Goal: Information Seeking & Learning: Learn about a topic

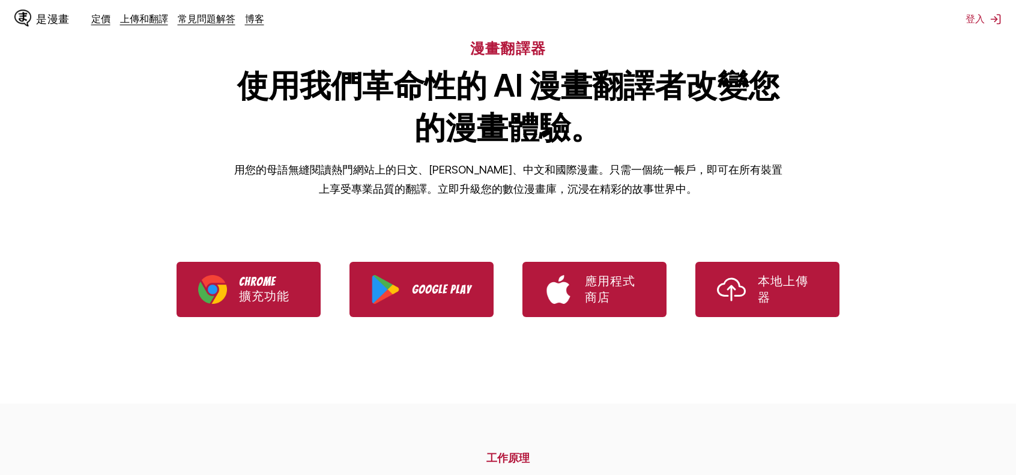
scroll to position [120, 0]
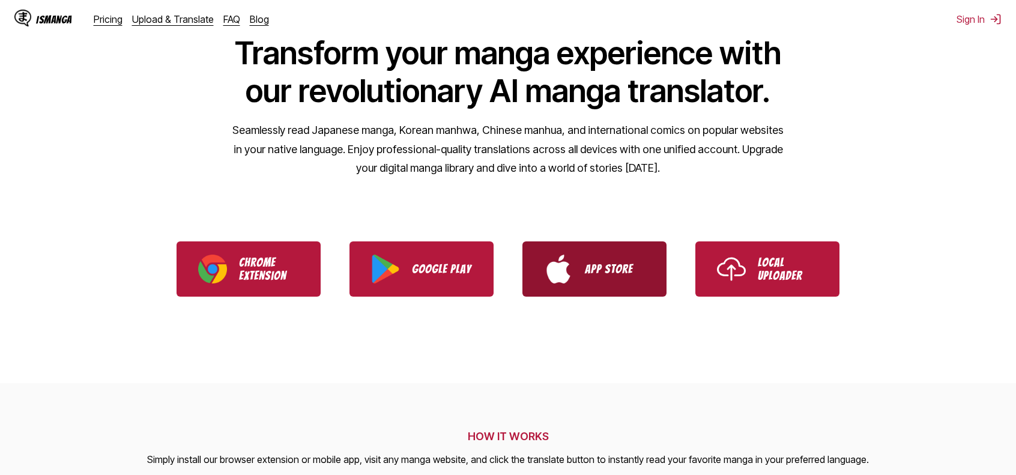
click at [601, 282] on link "App Store" at bounding box center [595, 269] width 144 height 55
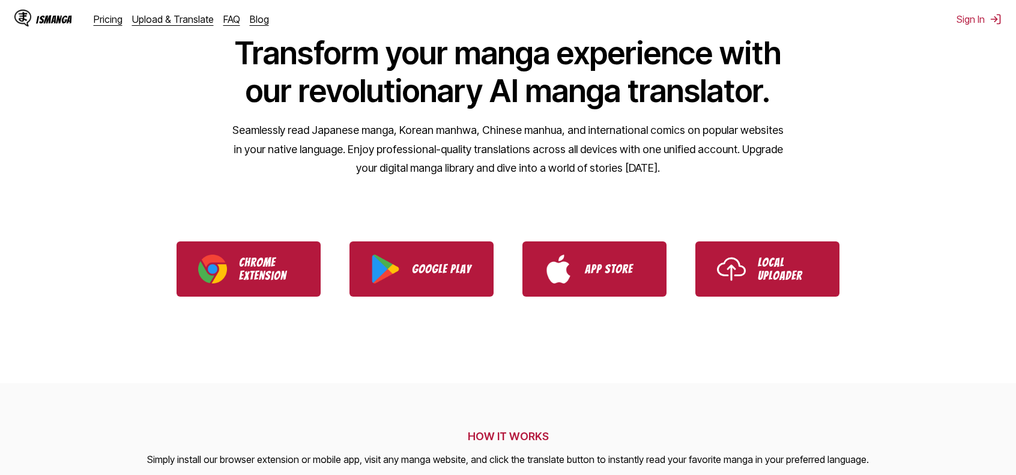
click at [437, 300] on ul "Chrome Extension Google Play App Store Local Uploader" at bounding box center [508, 269] width 1016 height 84
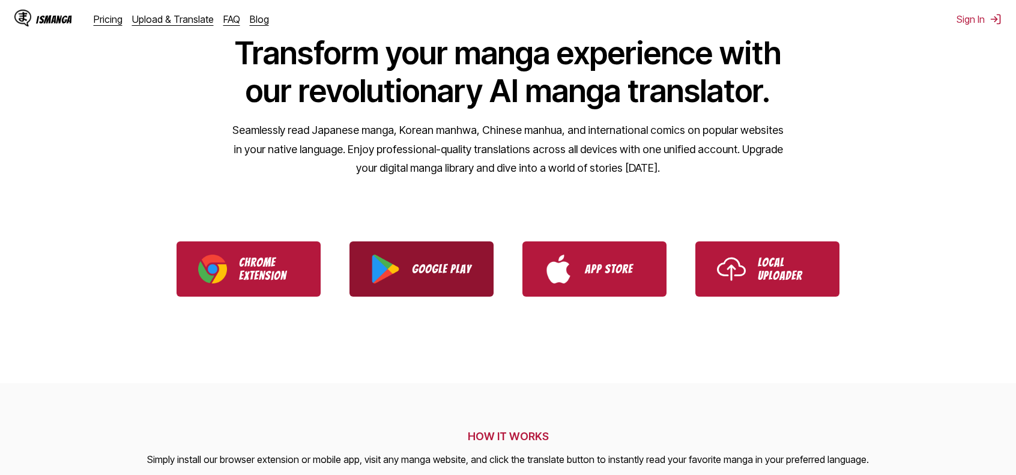
click at [453, 275] on p "Google Play" at bounding box center [442, 269] width 60 height 13
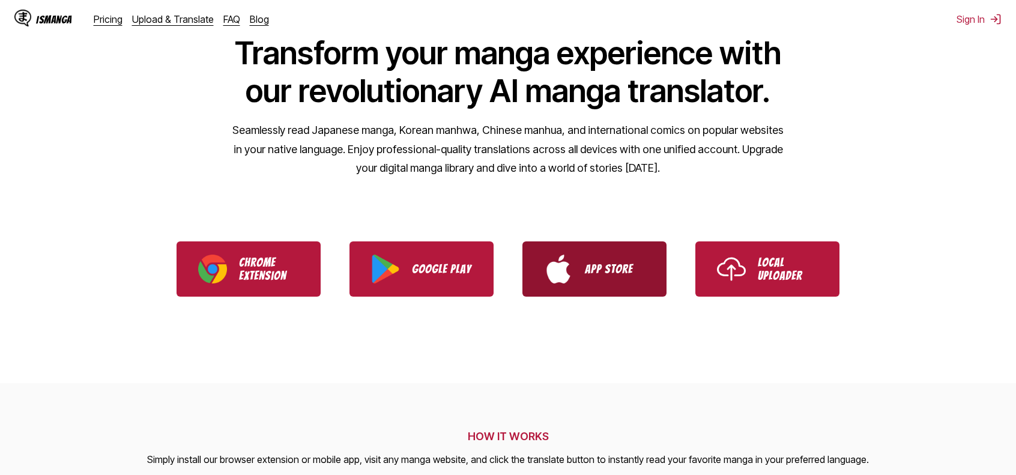
click at [577, 288] on link "App Store" at bounding box center [595, 269] width 144 height 55
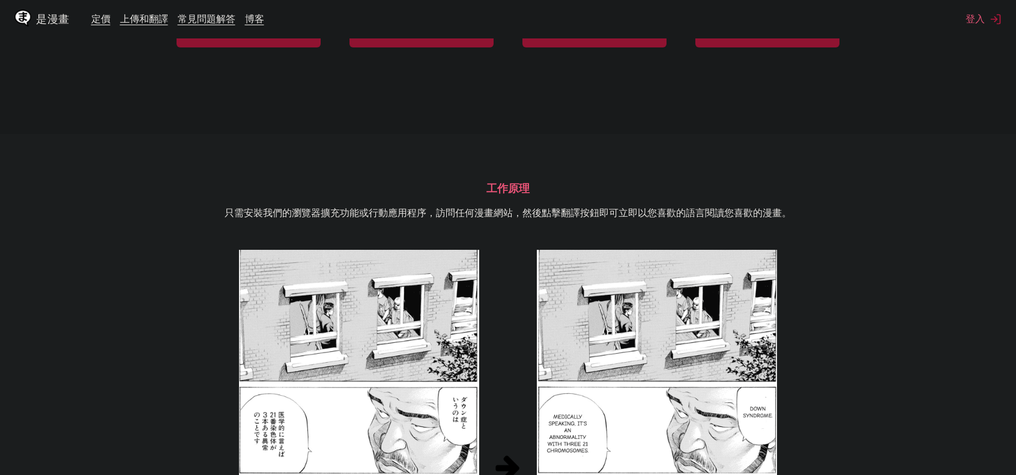
scroll to position [358, 0]
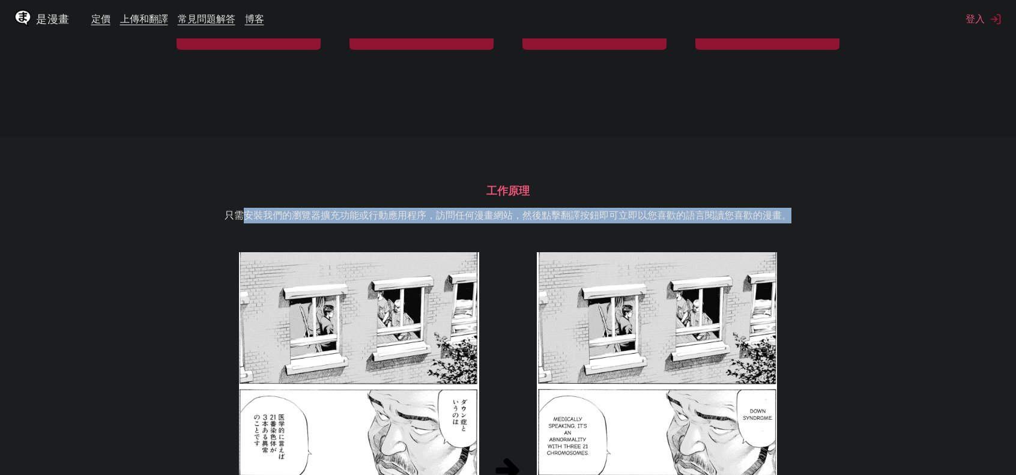
drag, startPoint x: 244, startPoint y: 222, endPoint x: 945, endPoint y: 218, distance: 701.1
click at [953, 215] on section "工作原理 只需安裝我們的瀏覽器擴充功能或行動應用程序，訪問任何漫畫網站，然後點擊翻譯按鈕即可立即以您喜歡的語言閱讀您喜歡的漫畫。 觀看示範影片" at bounding box center [508, 464] width 1016 height 657
click at [885, 244] on section "工作原理 只需安裝我們的瀏覽器擴充功能或行動應用程序，訪問任何漫畫網站，然後點擊翻譯按鈕即可立即以您喜歡的語言閱讀您喜歡的漫畫。 觀看示範影片" at bounding box center [508, 464] width 1016 height 657
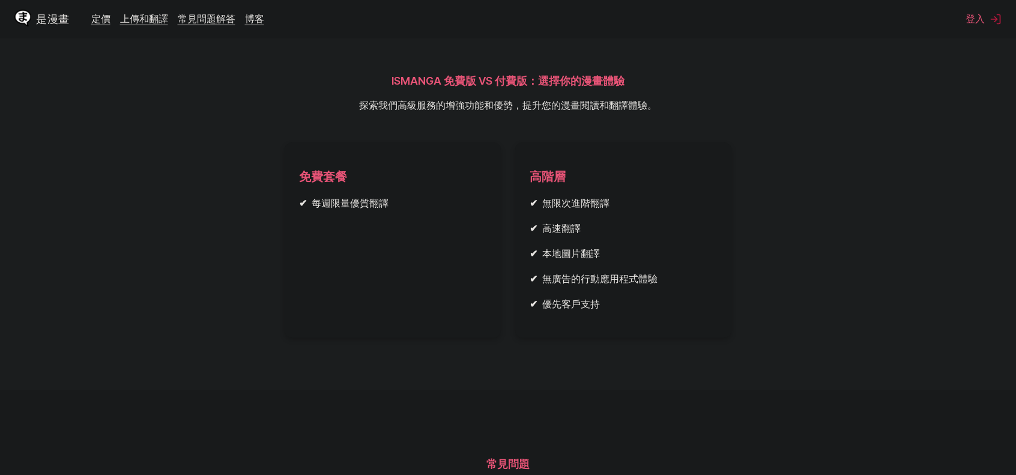
scroll to position [1560, 0]
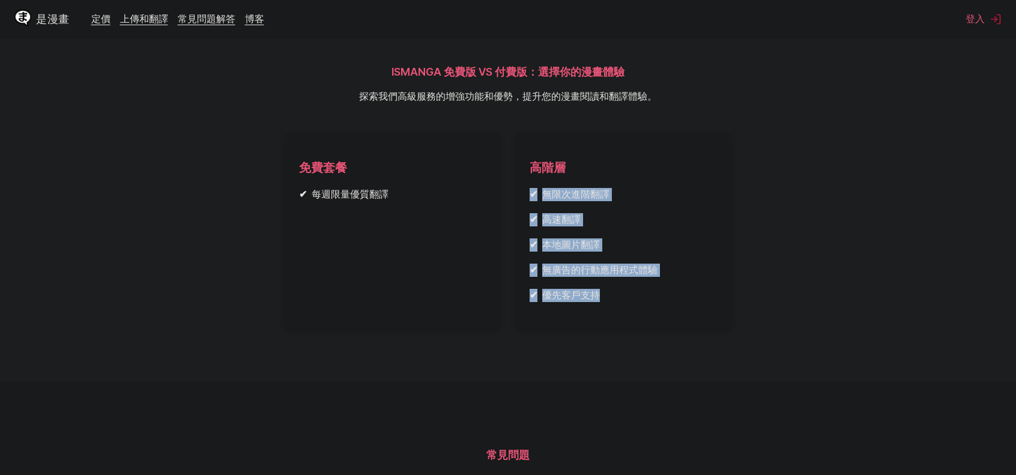
drag, startPoint x: 519, startPoint y: 221, endPoint x: 693, endPoint y: 335, distance: 208.0
click at [693, 329] on article "高階層 ✔ 無限次進階翻譯 ✔ 高速翻譯 ✔ 本地圖片翻譯 ✔ 無廣告的行動應用程式體驗 ✔ 優先客戶支持" at bounding box center [623, 230] width 216 height 195
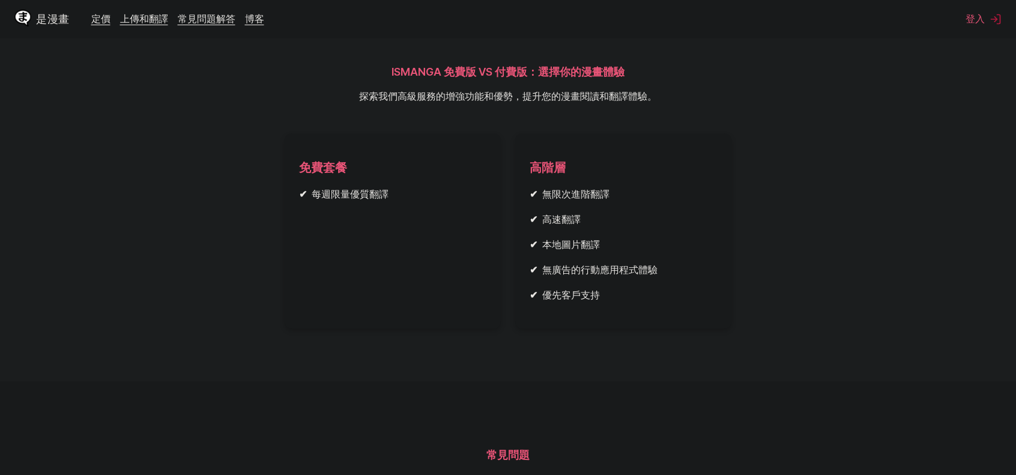
scroll to position [1860, 0]
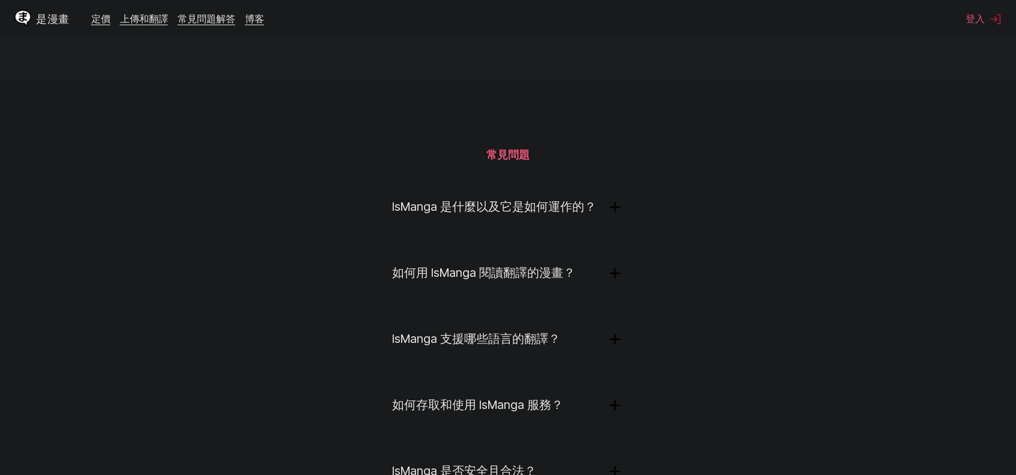
click at [628, 231] on summary "IsManga 是什麼以及它是如何運作的？" at bounding box center [508, 207] width 261 height 47
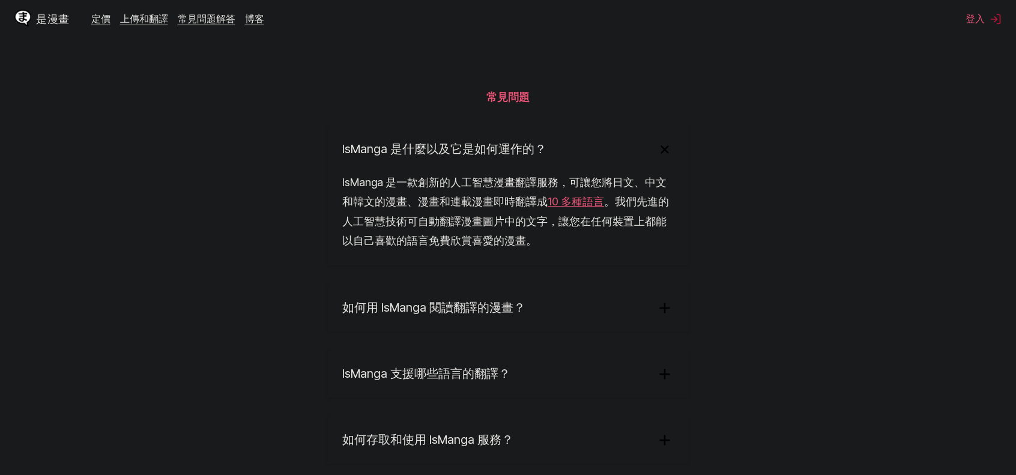
scroll to position [1920, 0]
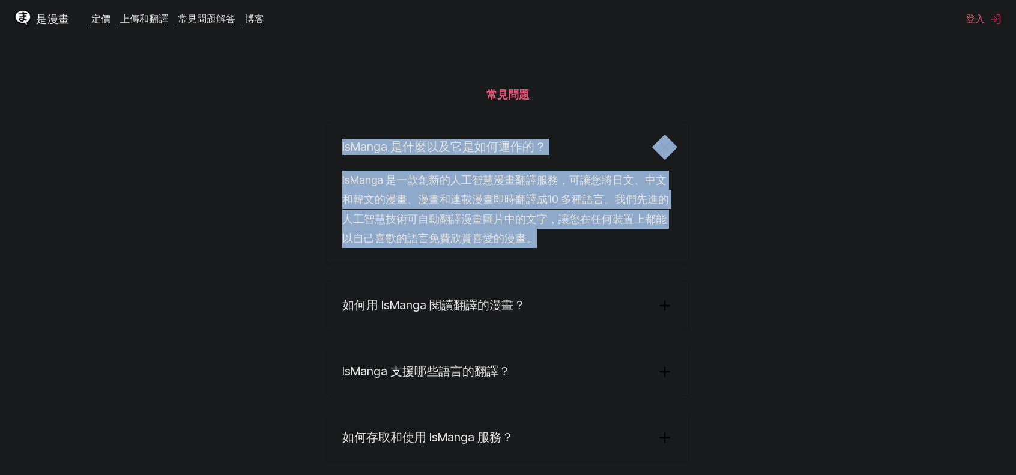
drag, startPoint x: 354, startPoint y: 213, endPoint x: 673, endPoint y: 282, distance: 325.8
click at [673, 282] on section "常見問題 IsManga 是什麼以及它是如何運作的？ IsManga 是一款創新的人工智慧漫畫翻譯服務，可讓您將日文、中文和韓文的漫畫、漫畫和連載漫畫即時翻譯…" at bounding box center [508, 319] width 1016 height 597
click at [673, 263] on div "IsManga 是一款創新的人工智慧漫畫翻譯服務，可讓您將日文、中文和韓文的漫畫、漫畫和連載漫畫即時翻譯成 10 多種語言 。我們先進的人工智慧技術可自動翻譯…" at bounding box center [508, 217] width 360 height 93
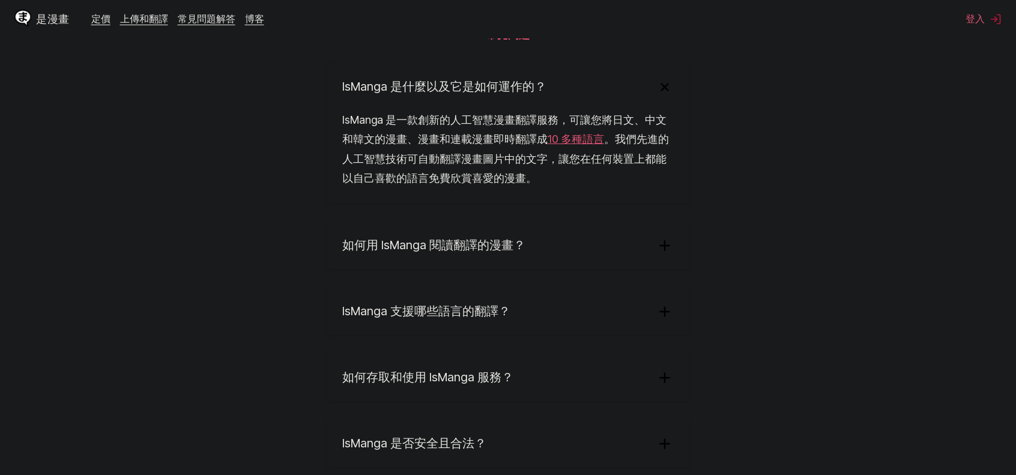
click at [611, 269] on summary "如何用 IsManga 閱讀翻譯的漫畫？" at bounding box center [508, 245] width 360 height 47
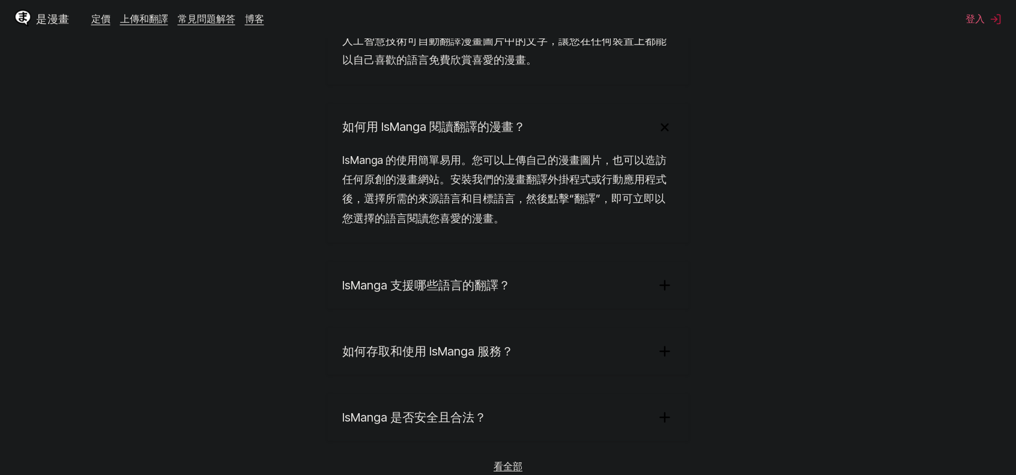
scroll to position [2100, 0]
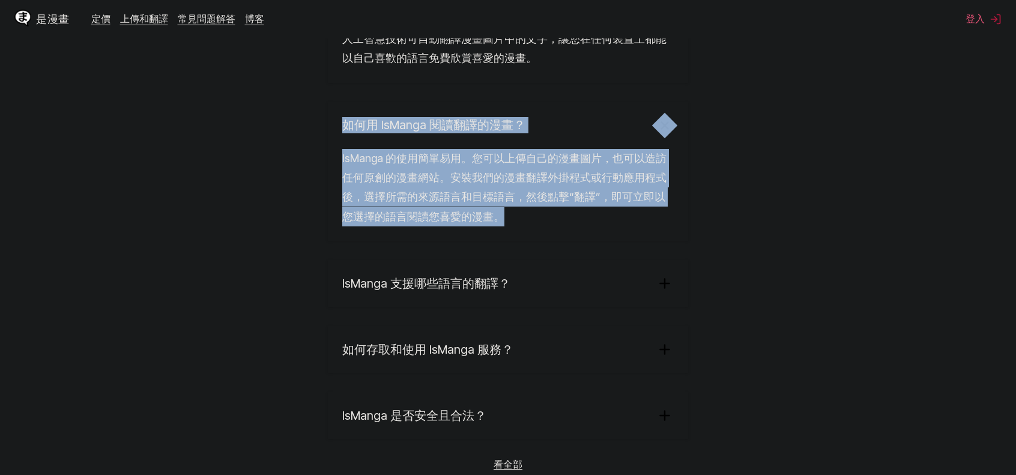
drag, startPoint x: 523, startPoint y: 249, endPoint x: 240, endPoint y: 159, distance: 297.0
click at [240, 159] on section "常見問題 IsManga 是什麼以及它是如何運作的？ IsManga 是一款創新的人工智慧漫畫翻譯服務，可讓您將日文、中文和韓文的漫畫、漫畫和連載漫畫即時翻譯…" at bounding box center [508, 185] width 1016 height 688
click at [260, 186] on section "常見問題 IsManga 是什麼以及它是如何運作的？ IsManga 是一款創新的人工智慧漫畫翻譯服務，可讓您將日文、中文和韓文的漫畫、漫畫和連載漫畫即時翻譯…" at bounding box center [508, 185] width 1016 height 688
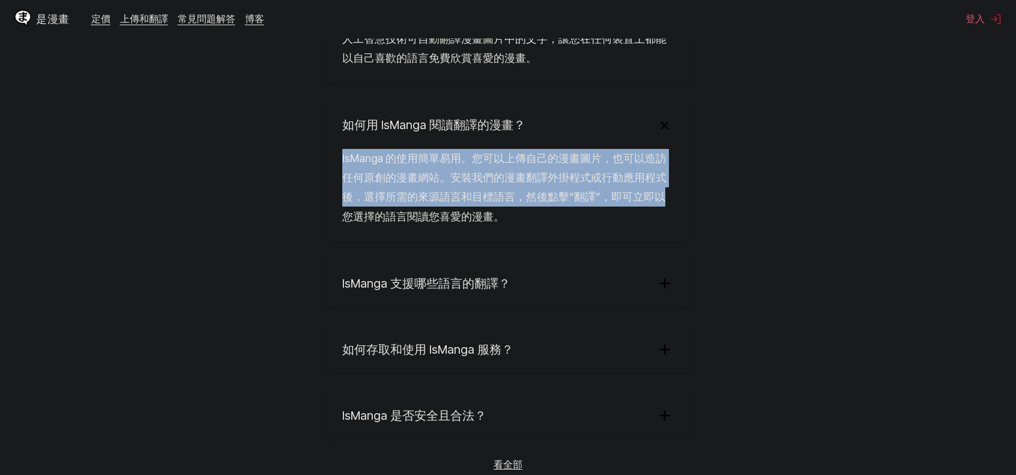
drag, startPoint x: 271, startPoint y: 184, endPoint x: 717, endPoint y: 229, distance: 448.6
click at [720, 226] on section "常見問題 IsManga 是什麼以及它是如何運作的？ IsManga 是一款創新的人工智慧漫畫翻譯服務，可讓您將日文、中文和韓文的漫畫、漫畫和連載漫畫即時翻譯…" at bounding box center [508, 185] width 1016 height 688
click at [717, 229] on section "常見問題 IsManga 是什麼以及它是如何運作的？ IsManga 是一款創新的人工智慧漫畫翻譯服務，可讓您將日文、中文和韓文的漫畫、漫畫和連載漫畫即時翻譯…" at bounding box center [508, 185] width 1016 height 688
drag, startPoint x: 671, startPoint y: 243, endPoint x: 308, endPoint y: 195, distance: 366.0
click at [308, 195] on section "常見問題 IsManga 是什麼以及它是如何運作的？ IsManga 是一款創新的人工智慧漫畫翻譯服務，可讓您將日文、中文和韓文的漫畫、漫畫和連載漫畫即時翻譯…" at bounding box center [508, 185] width 1016 height 688
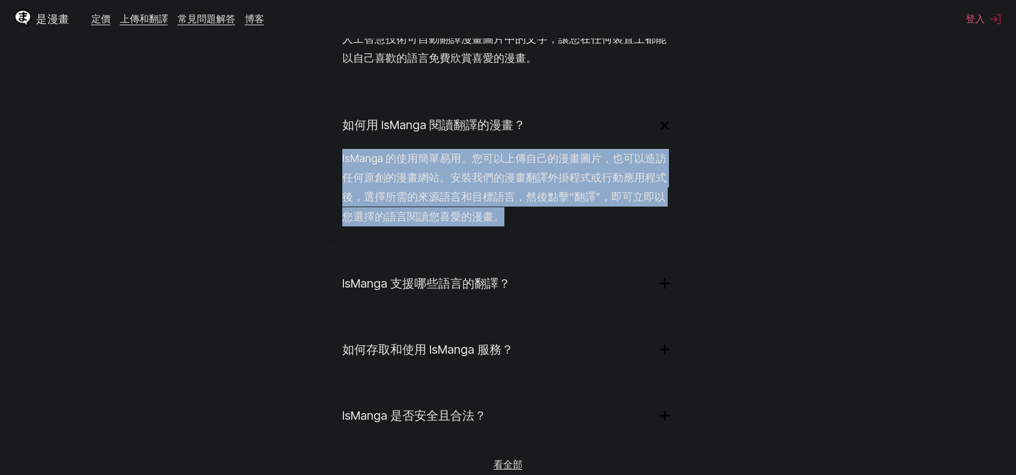
click at [308, 195] on section "常見問題 IsManga 是什麼以及它是如何運作的？ IsManga 是一款創新的人工智慧漫畫翻譯服務，可讓您將日文、中文和韓文的漫畫、漫畫和連載漫畫即時翻譯…" at bounding box center [508, 185] width 1016 height 688
drag, startPoint x: 328, startPoint y: 193, endPoint x: 749, endPoint y: 280, distance: 429.5
click at [749, 280] on section "常見問題 IsManga 是什麼以及它是如何運作的？ IsManga 是一款創新的人工智慧漫畫翻譯服務，可讓您將日文、中文和韓文的漫畫、漫畫和連載漫畫即時翻譯…" at bounding box center [508, 185] width 1016 height 688
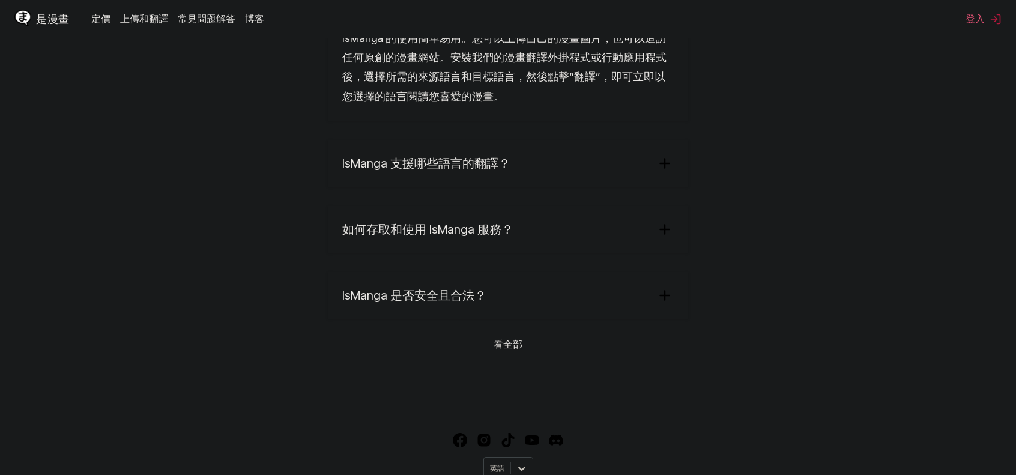
click at [638, 187] on summary "IsManga 支援哪些語言的翻譯？" at bounding box center [508, 163] width 360 height 47
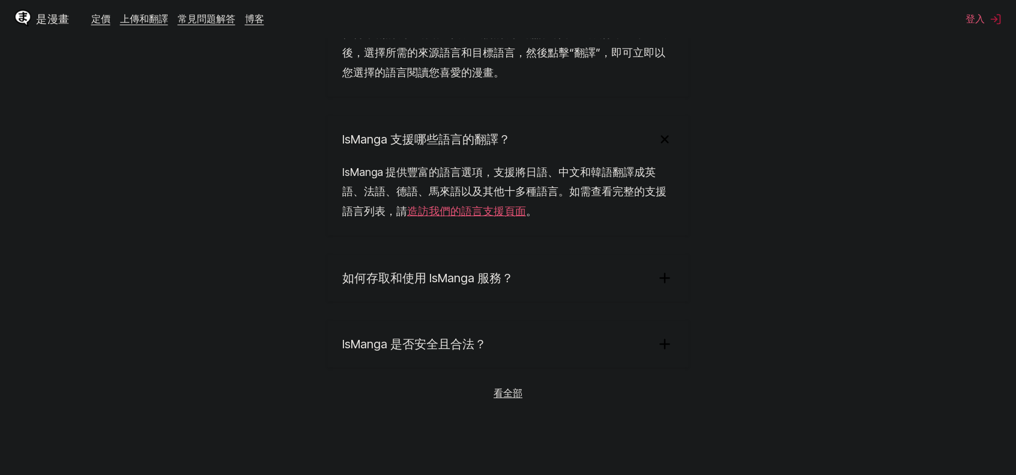
scroll to position [2280, 0]
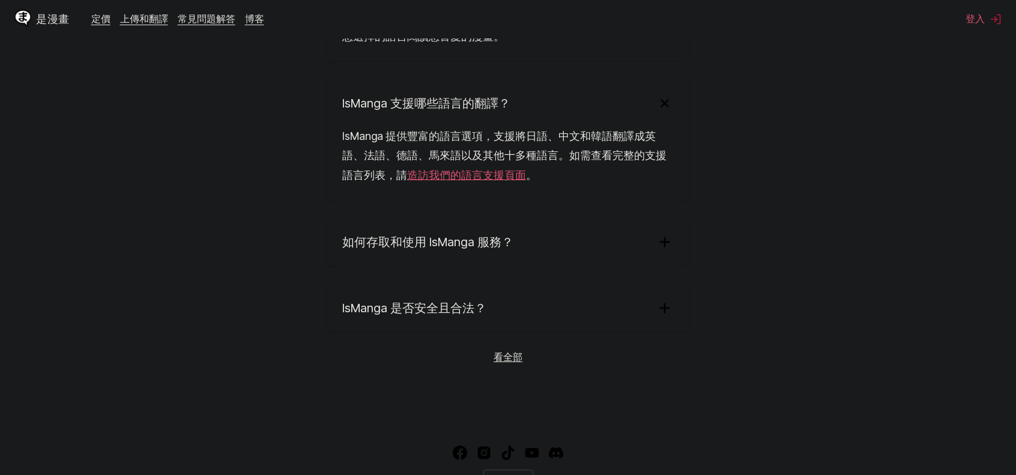
click at [529, 266] on summary "如何存取和使用 IsManga 服務？" at bounding box center [508, 242] width 360 height 47
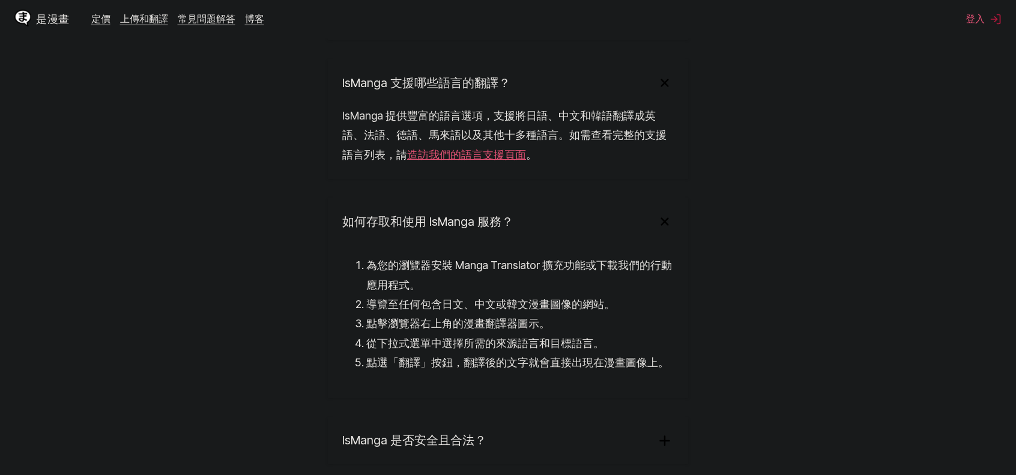
scroll to position [2341, 0]
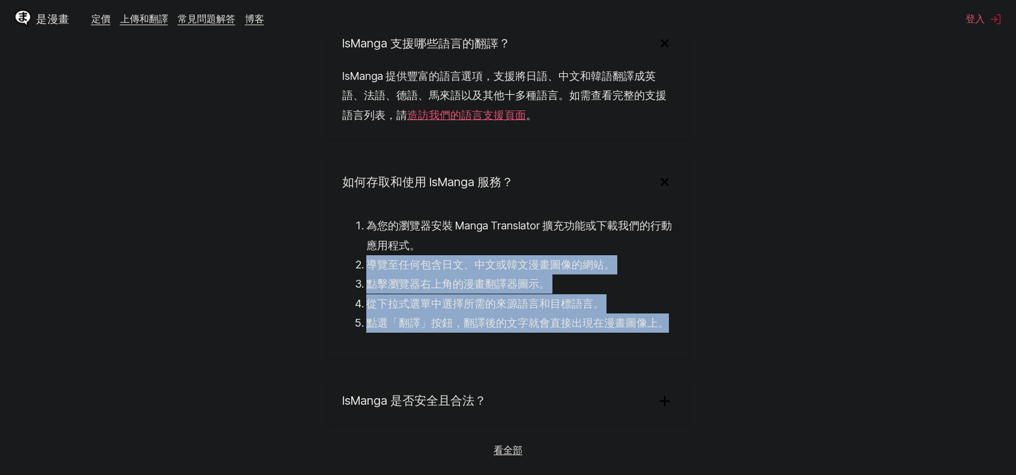
drag, startPoint x: 567, startPoint y: 360, endPoint x: 666, endPoint y: 395, distance: 104.5
click at [666, 395] on section "常見問題 IsManga 是什麼以及它是如何運作的？ IsManga 是一款創新的人工智慧漫畫翻譯服務，可讓您將日文、中文和韓文的漫畫、漫畫和連載漫畫即時翻譯…" at bounding box center [508, 57] width 1016 height 914
click at [709, 374] on section "常見問題 IsManga 是什麼以及它是如何運作的？ IsManga 是一款創新的人工智慧漫畫翻譯服務，可讓您將日文、中文和韓文的漫畫、漫畫和連載漫畫即時翻譯…" at bounding box center [508, 57] width 1016 height 914
click at [725, 365] on section "常見問題 IsManga 是什麼以及它是如何運作的？ IsManga 是一款創新的人工智慧漫畫翻譯服務，可讓您將日文、中文和韓文的漫畫、漫畫和連載漫畫即時翻譯…" at bounding box center [508, 57] width 1016 height 914
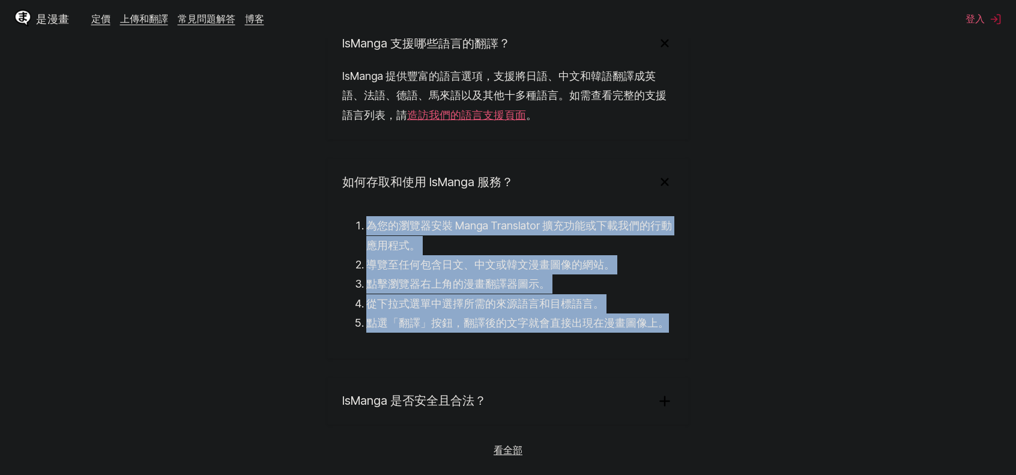
drag, startPoint x: 717, startPoint y: 361, endPoint x: 304, endPoint y: 265, distance: 424.4
click at [304, 265] on section "常見問題 IsManga 是什麼以及它是如何運作的？ IsManga 是一款創新的人工智慧漫畫翻譯服務，可讓您將日文、中文和韓文的漫畫、漫畫和連載漫畫即時翻譯…" at bounding box center [508, 57] width 1016 height 914
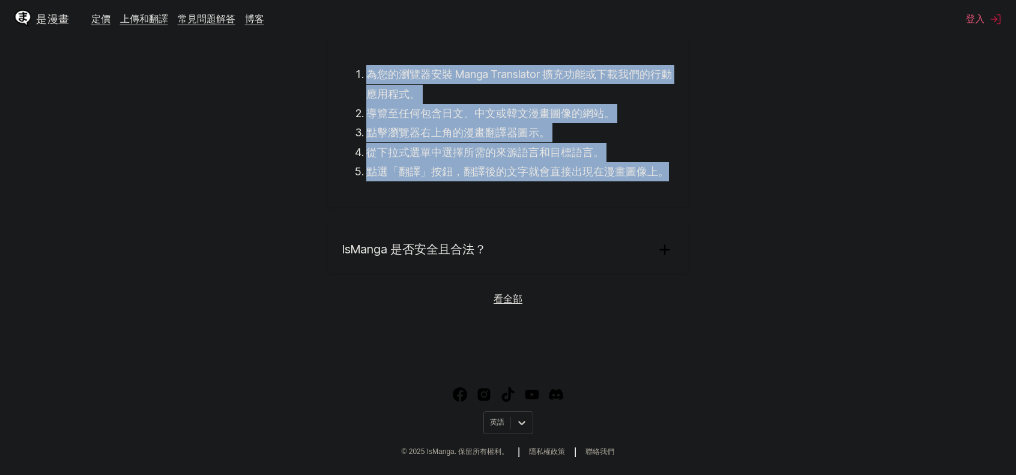
scroll to position [2526, 0]
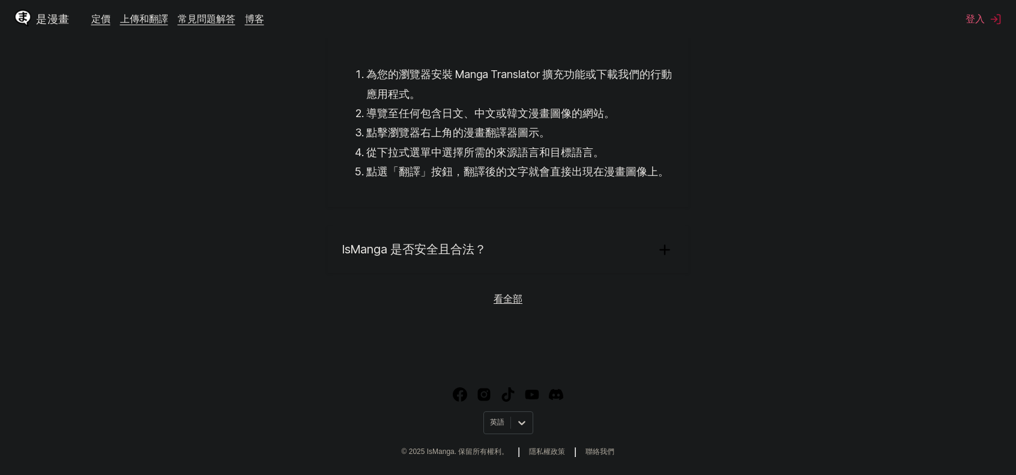
click at [648, 252] on summary "IsManga 是否安全且合法？" at bounding box center [508, 249] width 360 height 47
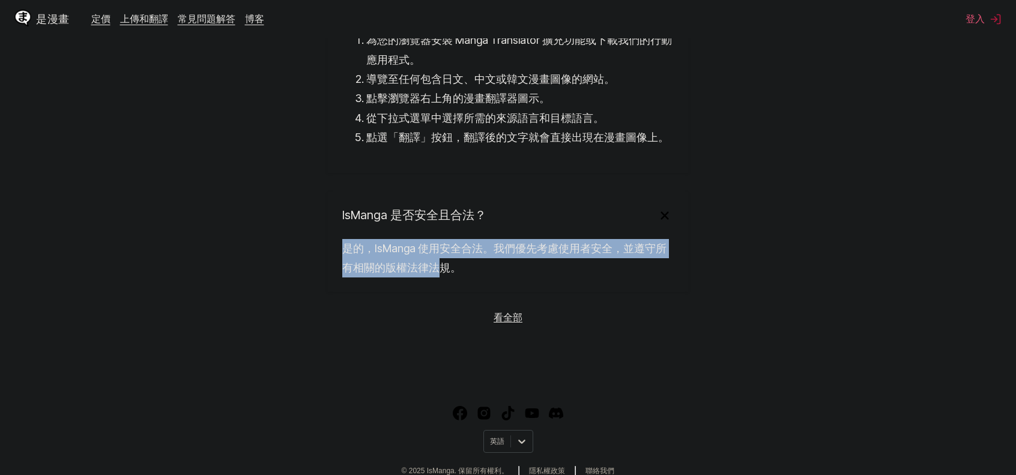
drag, startPoint x: 443, startPoint y: 301, endPoint x: 282, endPoint y: 289, distance: 161.5
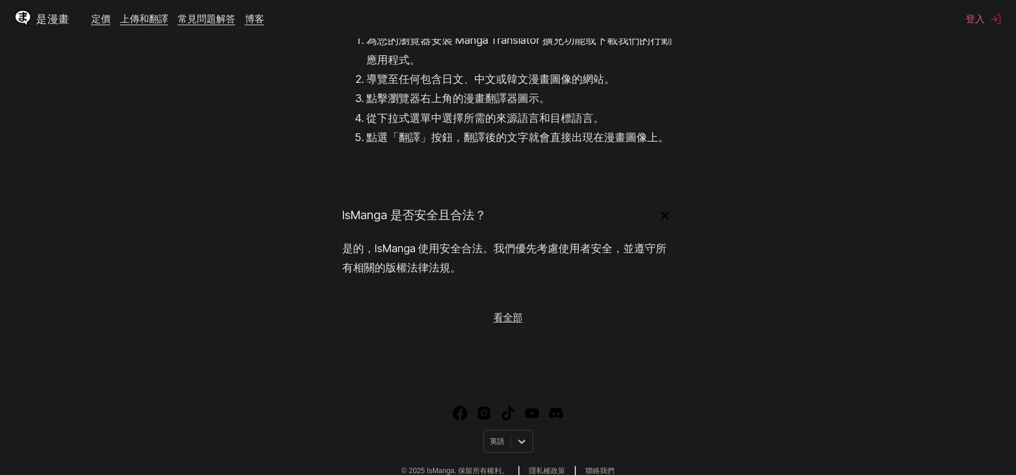
click at [516, 323] on font "看全部" at bounding box center [508, 317] width 29 height 12
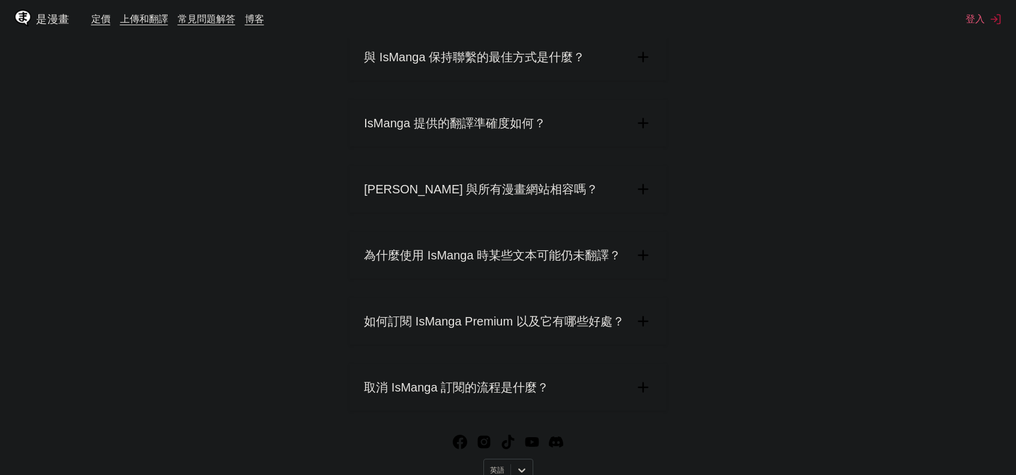
scroll to position [546, 0]
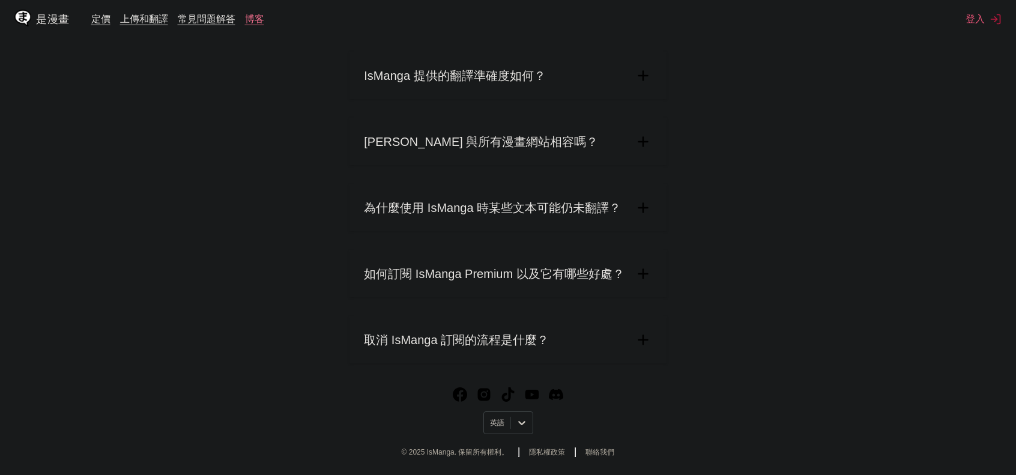
click at [255, 21] on font "博客" at bounding box center [254, 19] width 19 height 12
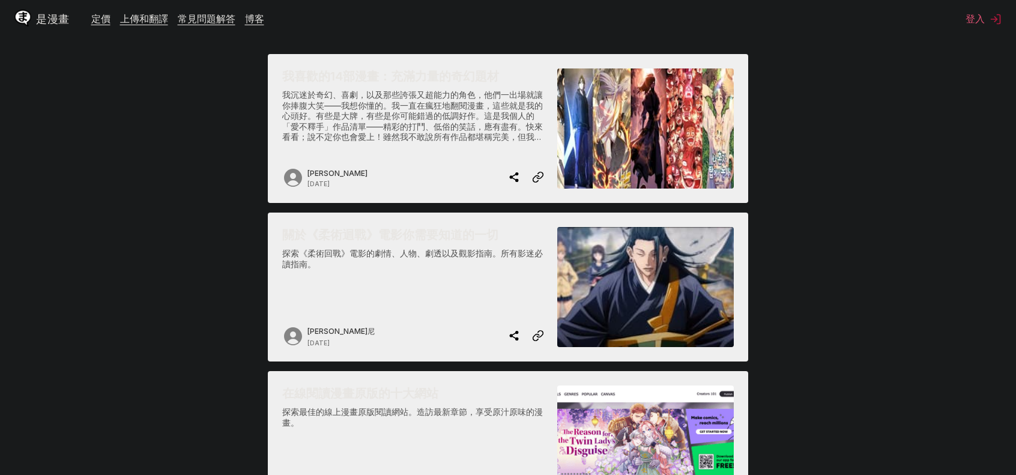
scroll to position [240, 0]
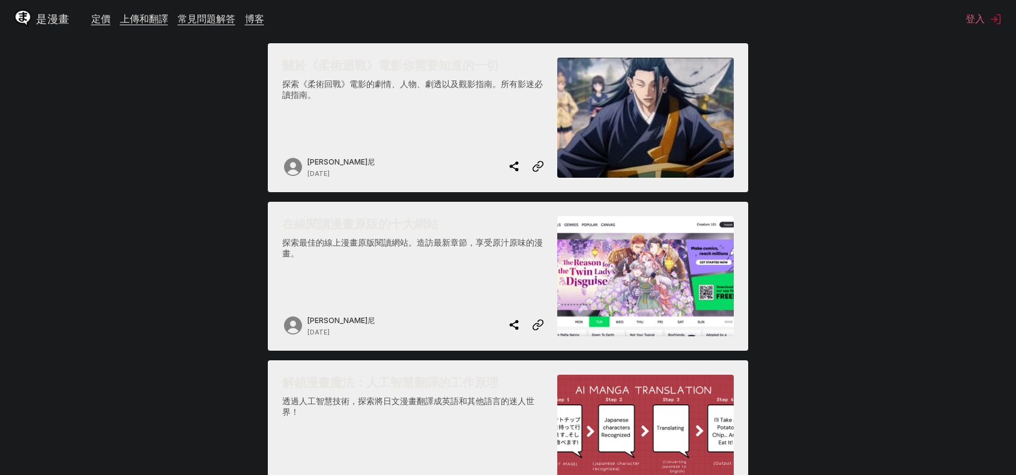
click at [358, 220] on font "在線閱讀漫畫原版的十大網站" at bounding box center [360, 224] width 156 height 14
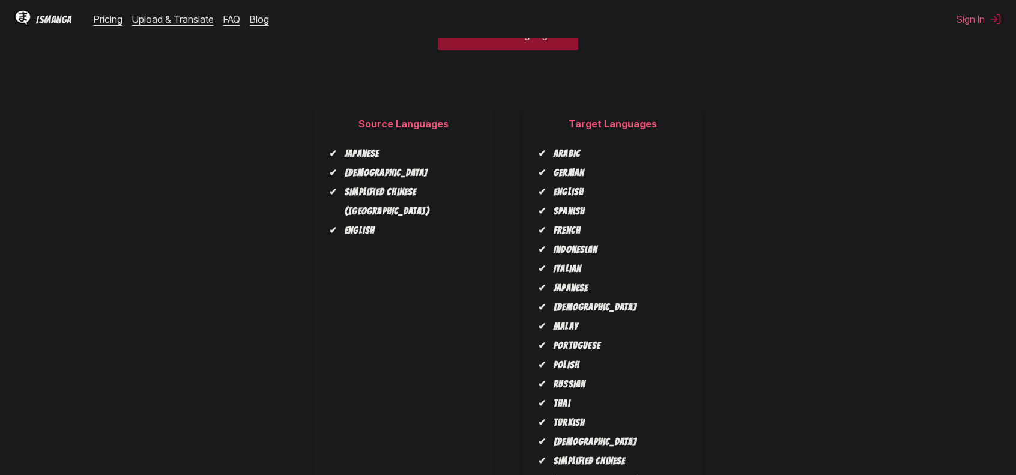
scroll to position [180, 0]
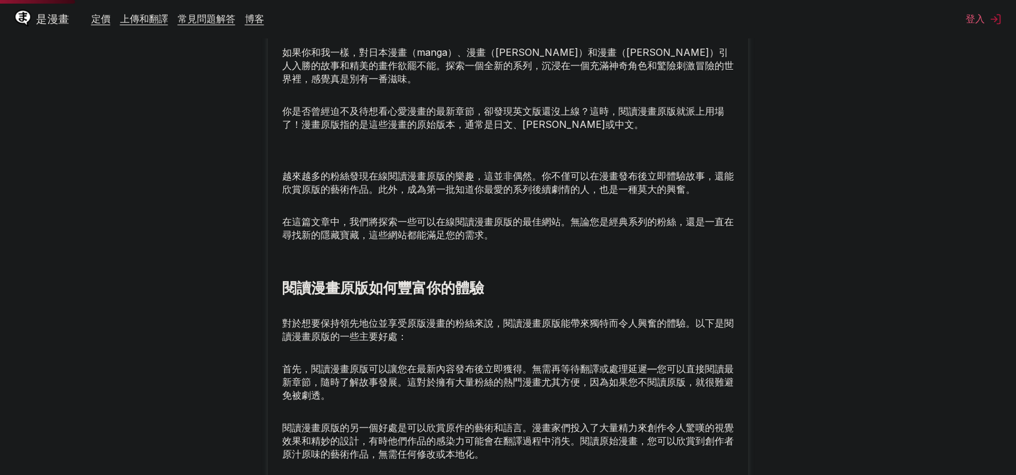
scroll to position [360, 0]
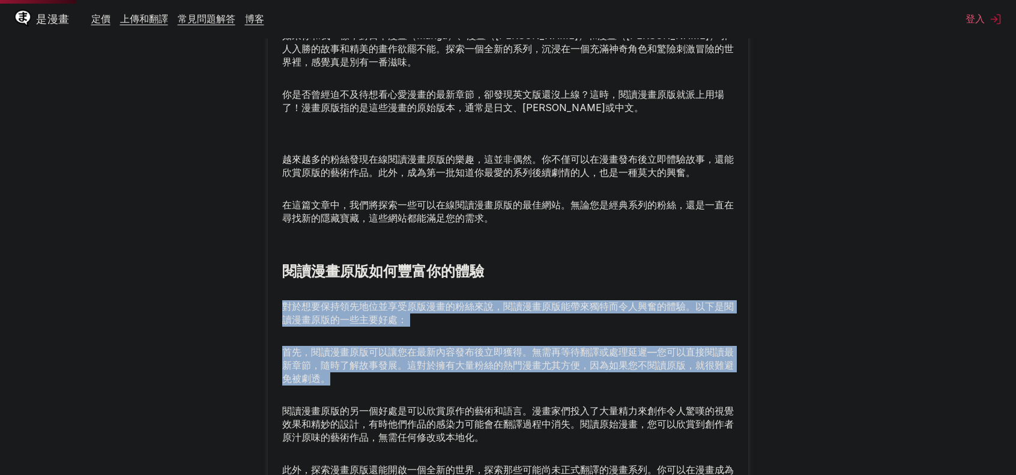
drag, startPoint x: 275, startPoint y: 320, endPoint x: 344, endPoint y: 389, distance: 97.3
click at [344, 386] on p "首先，閱讀漫畫原版可以讓您在最新內容發布後立即獲得。無需再等待翻譯或處理延遲—您可以直接閱讀最新章節，隨時了解故事發展。這對於擁有大量粉絲的熱門漫畫尤其方便，…" at bounding box center [508, 366] width 452 height 40
drag, startPoint x: 342, startPoint y: 392, endPoint x: 291, endPoint y: 310, distance: 96.9
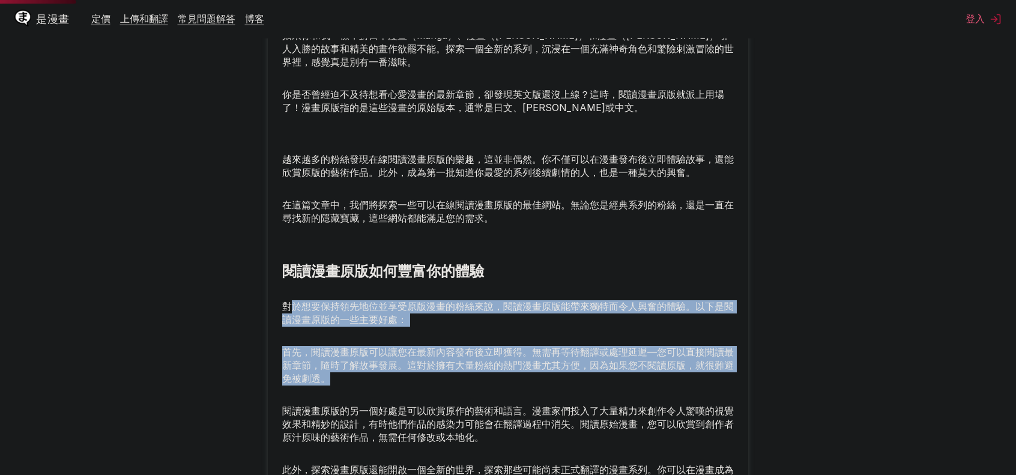
drag, startPoint x: 291, startPoint y: 310, endPoint x: 390, endPoint y: 392, distance: 128.8
click at [390, 386] on p "首先，閱讀漫畫原版可以讓您在最新內容發布後立即獲得。無需再等待翻譯或處理延遲—您可以直接閱讀最新章節，隨時了解故事發展。這對於擁有大量粉絲的熱門漫畫尤其方便，…" at bounding box center [508, 366] width 452 height 40
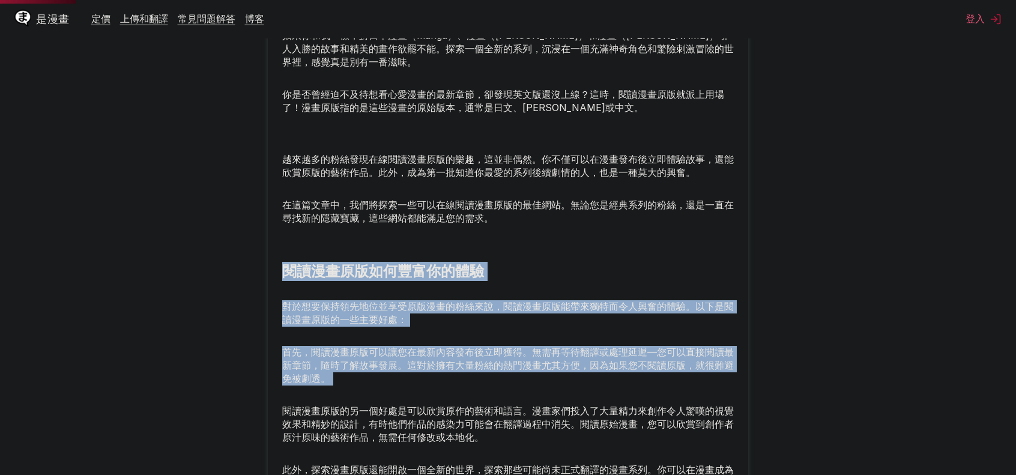
drag, startPoint x: 390, startPoint y: 392, endPoint x: 275, endPoint y: 299, distance: 148.2
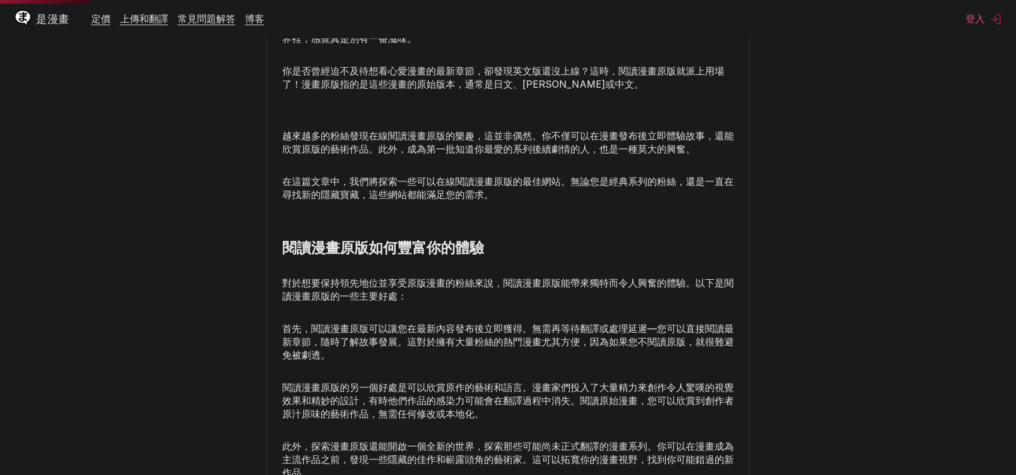
scroll to position [421, 0]
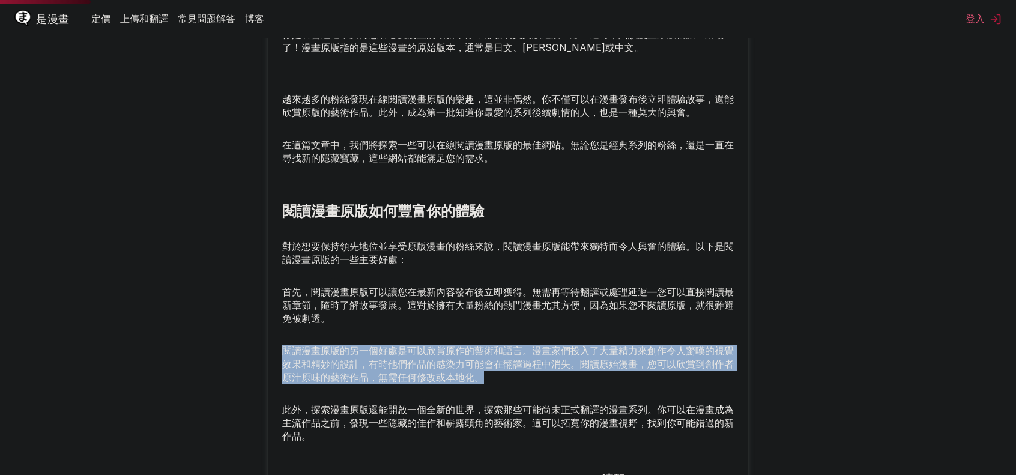
drag, startPoint x: 280, startPoint y: 365, endPoint x: 494, endPoint y: 398, distance: 216.5
click at [494, 384] on p "閱讀漫畫原版的另一個好處是可以欣賞原作的藝術和語言。漫畫家們投入了大量精力來創作令人驚嘆的視覺效果和精妙的設計，有時他們作品的感染力可能會在翻譯過程中消失。閱…" at bounding box center [508, 365] width 452 height 40
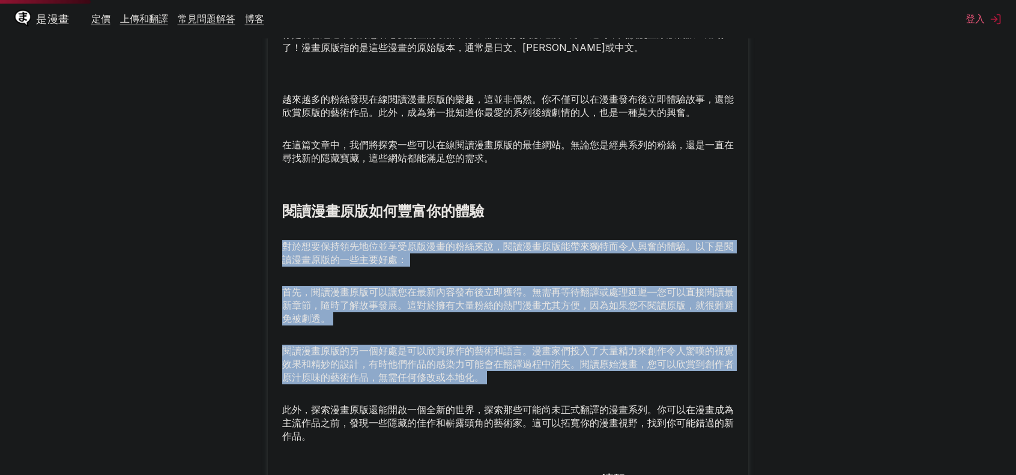
drag, startPoint x: 494, startPoint y: 398, endPoint x: 279, endPoint y: 251, distance: 260.6
drag, startPoint x: 279, startPoint y: 251, endPoint x: 582, endPoint y: 396, distance: 335.3
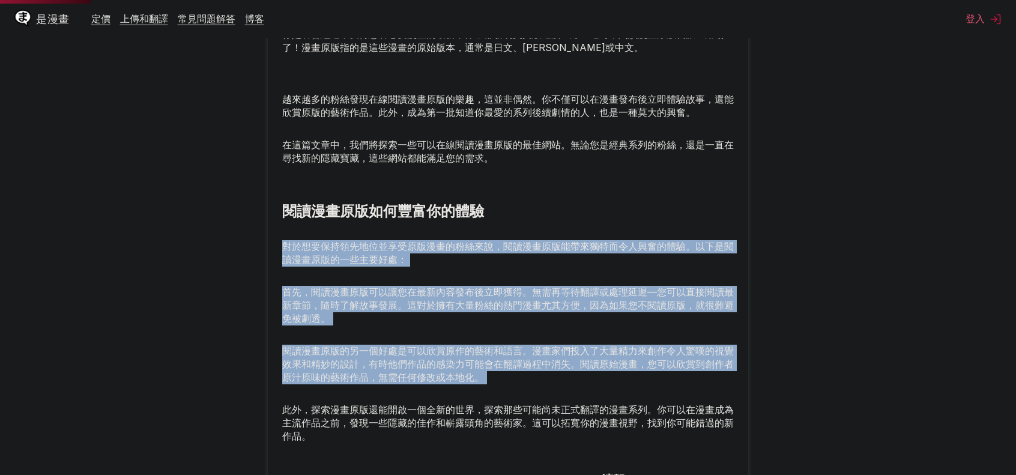
click at [582, 384] on p "閱讀漫畫原版的另一個好處是可以欣賞原作的藝術和語言。漫畫家們投入了大量精力來創作令人驚嘆的視覺效果和精妙的設計，有時他們作品的感染力可能會在翻譯過程中消失。閱…" at bounding box center [508, 365] width 452 height 40
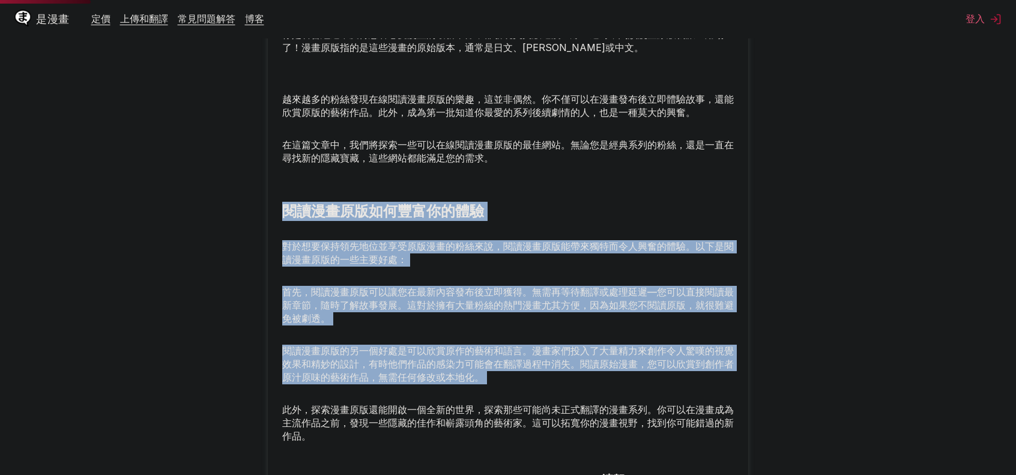
drag, startPoint x: 332, startPoint y: 366, endPoint x: 263, endPoint y: 217, distance: 163.7
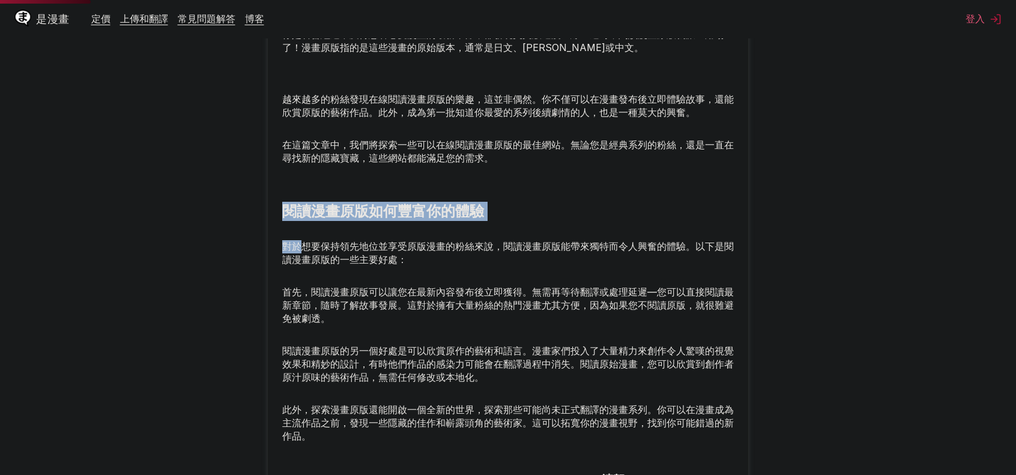
drag, startPoint x: 279, startPoint y: 228, endPoint x: 330, endPoint y: 291, distance: 81.6
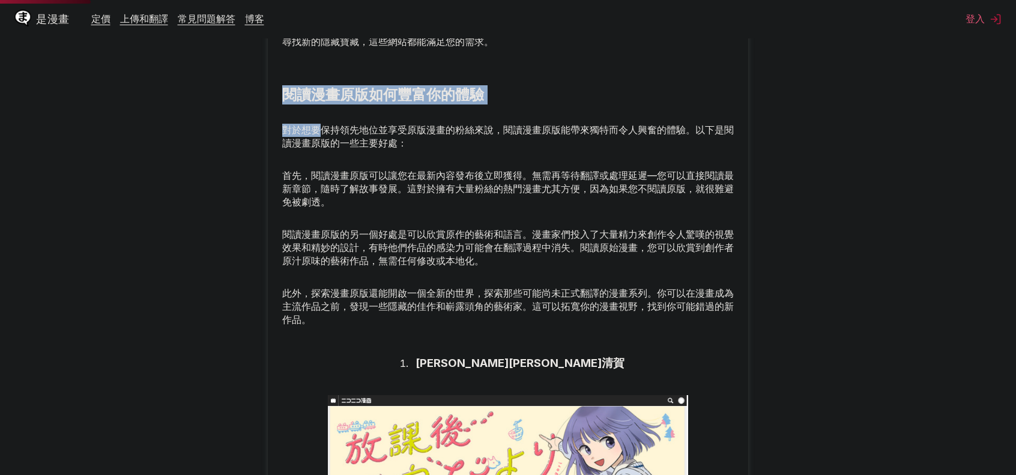
scroll to position [541, 0]
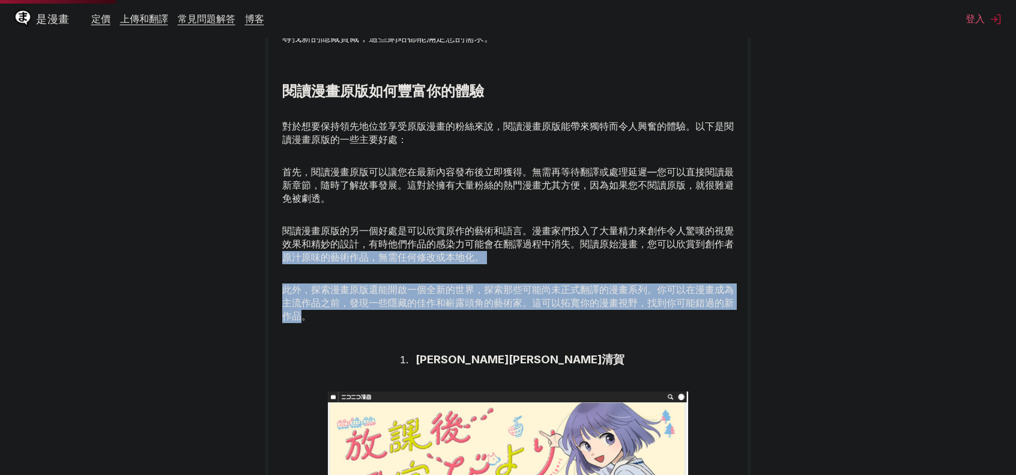
drag, startPoint x: 305, startPoint y: 362, endPoint x: 279, endPoint y: 288, distance: 78.1
drag, startPoint x: 279, startPoint y: 288, endPoint x: 503, endPoint y: 360, distance: 235.4
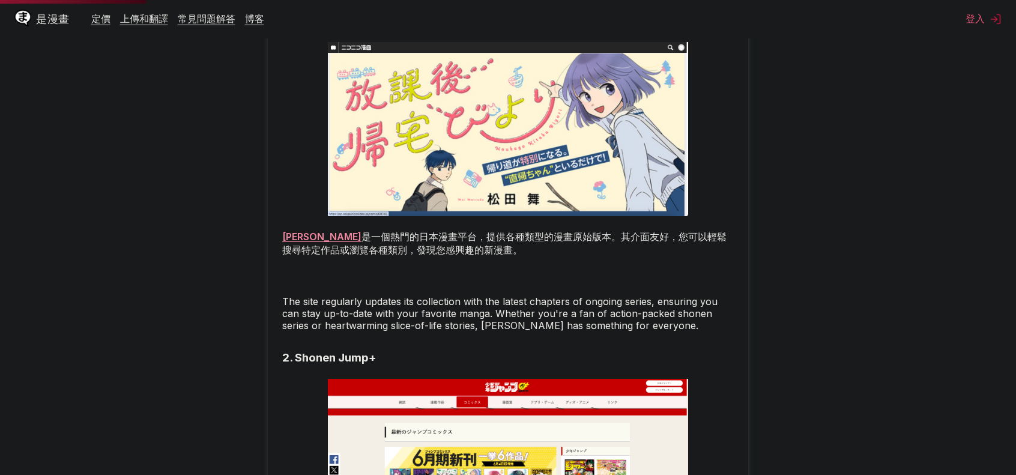
scroll to position [901, 0]
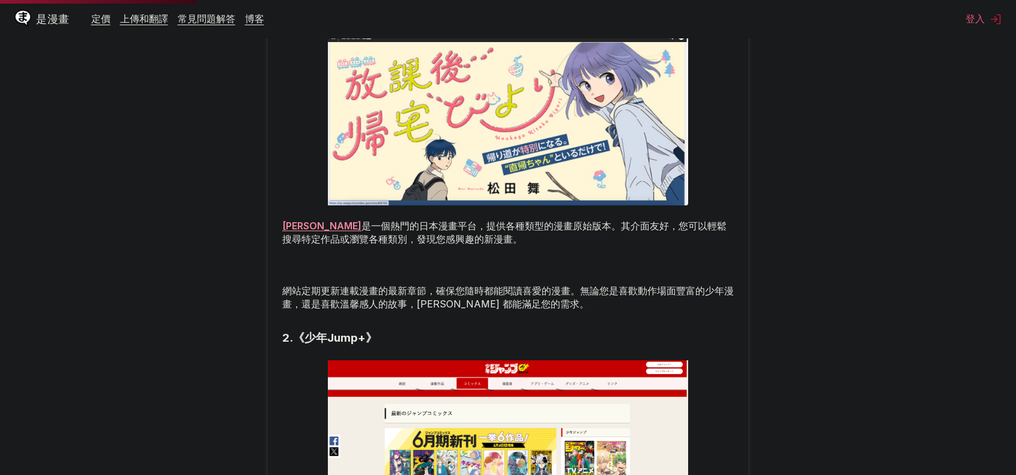
drag, startPoint x: 585, startPoint y: 260, endPoint x: 565, endPoint y: 255, distance: 20.5
click at [565, 246] on p "[PERSON_NAME] 是一個熱門的日本漫畫平台，提供各種類型的漫畫原始版本。其介面友好，您可以輕鬆搜尋特定作品或瀏覽各種類別，發現您感興趣的新漫畫。" at bounding box center [508, 233] width 452 height 26
click at [564, 246] on p "[PERSON_NAME] 是一個熱門的日本漫畫平台，提供各種類型的漫畫原始版本。其介面友好，您可以輕鬆搜尋特定作品或瀏覽各種類別，發現您感興趣的新漫畫。" at bounding box center [508, 233] width 452 height 26
click at [551, 246] on p "[PERSON_NAME] 是一個熱門的日本漫畫平台，提供各種類型的漫畫原始版本。其介面友好，您可以輕鬆搜尋特定作品或瀏覽各種類別，發現您感興趣的新漫畫。" at bounding box center [508, 233] width 452 height 26
drag, startPoint x: 540, startPoint y: 258, endPoint x: 524, endPoint y: 256, distance: 16.3
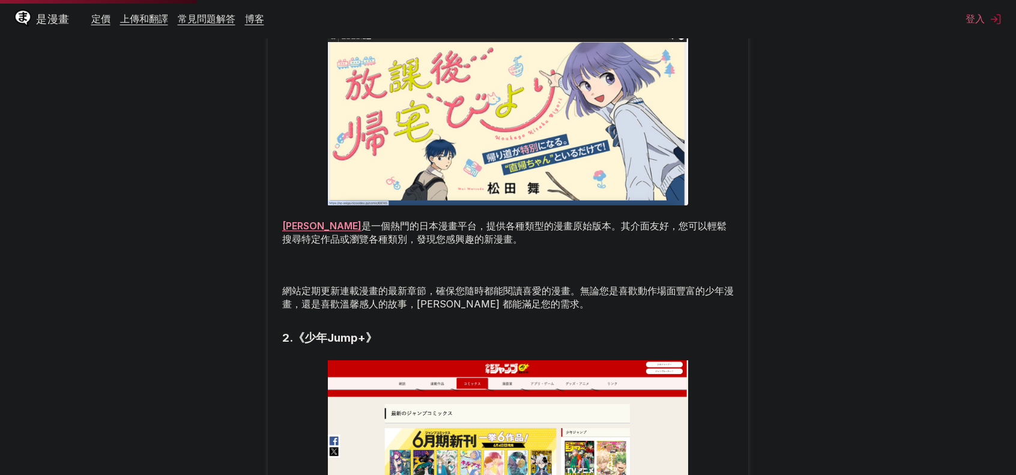
click at [539, 246] on p "[PERSON_NAME] 是一個熱門的日本漫畫平台，提供各種類型的漫畫原始版本。其介面友好，您可以輕鬆搜尋特定作品或瀏覽各種類別，發現您感興趣的新漫畫。" at bounding box center [508, 233] width 452 height 26
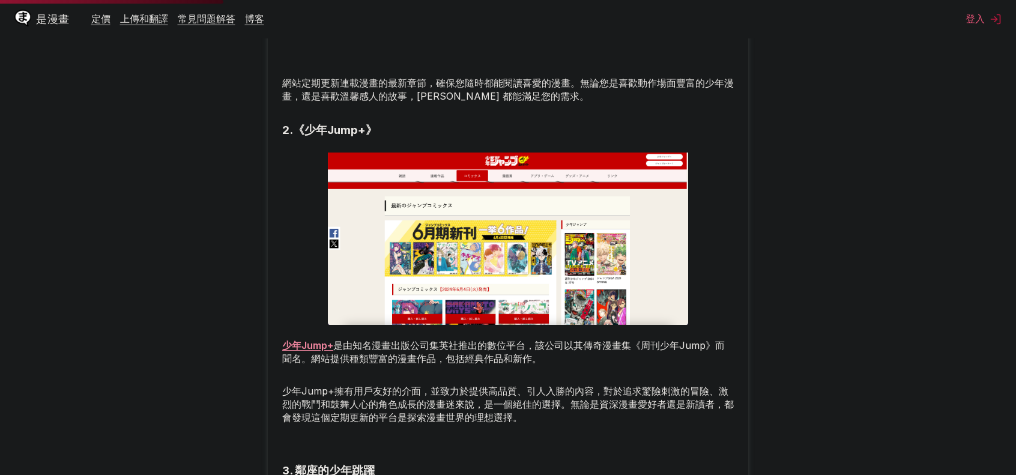
scroll to position [1141, 0]
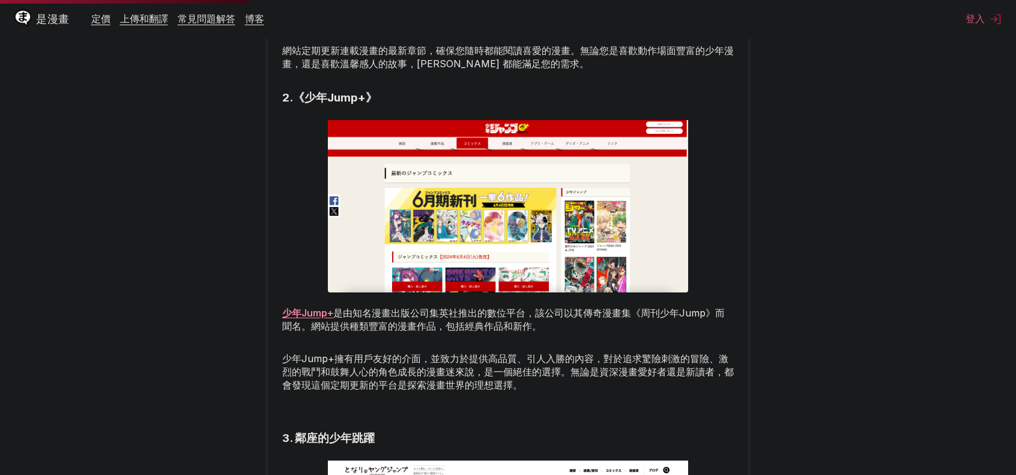
drag, startPoint x: 306, startPoint y: 326, endPoint x: 302, endPoint y: 339, distance: 14.6
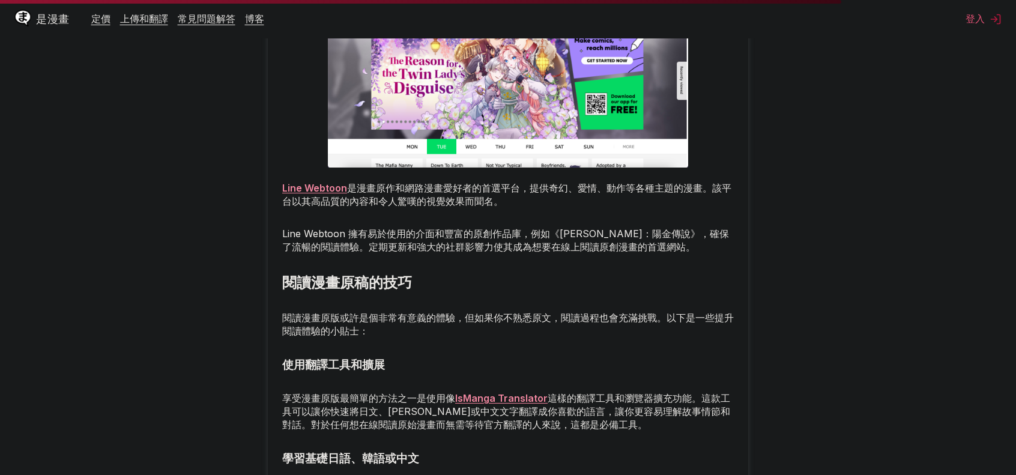
scroll to position [3785, 0]
